Goal: Find specific page/section: Find specific page/section

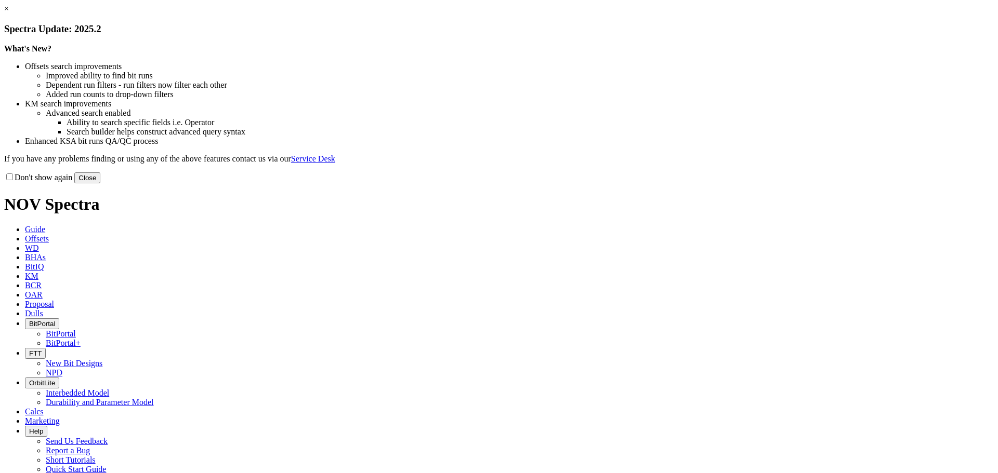
click at [100, 183] on button "Close" at bounding box center [87, 178] width 26 height 11
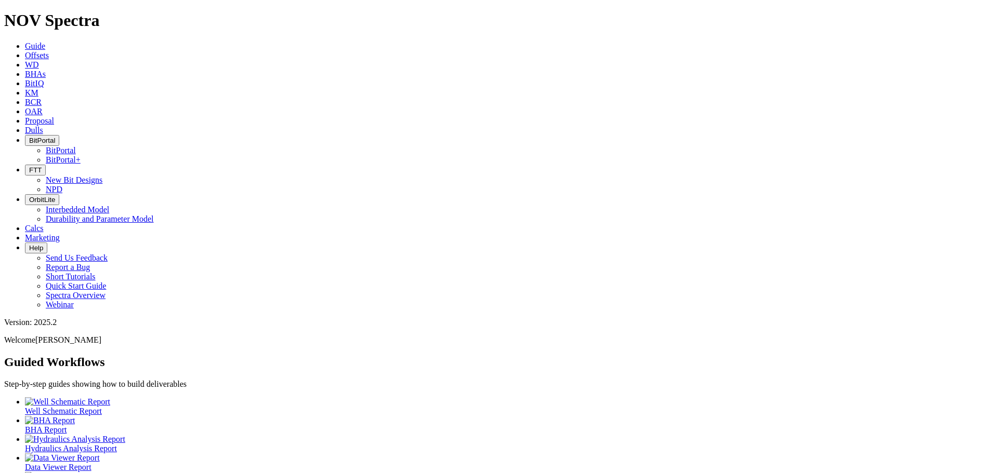
click at [25, 60] on icon at bounding box center [25, 64] width 0 height 9
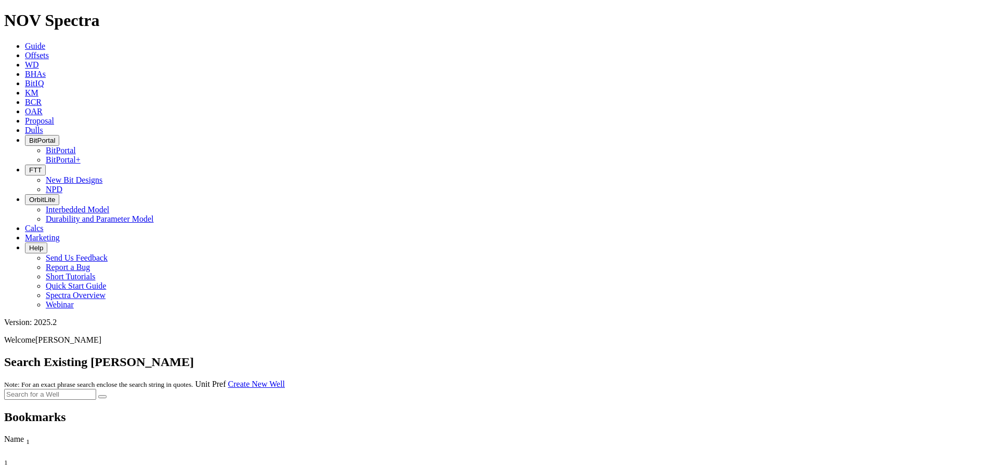
click at [96, 389] on input "text" at bounding box center [50, 394] width 92 height 11
type input "290651"
click at [107, 396] on button "submit" at bounding box center [102, 397] width 8 height 3
